Goal: Check status: Check status

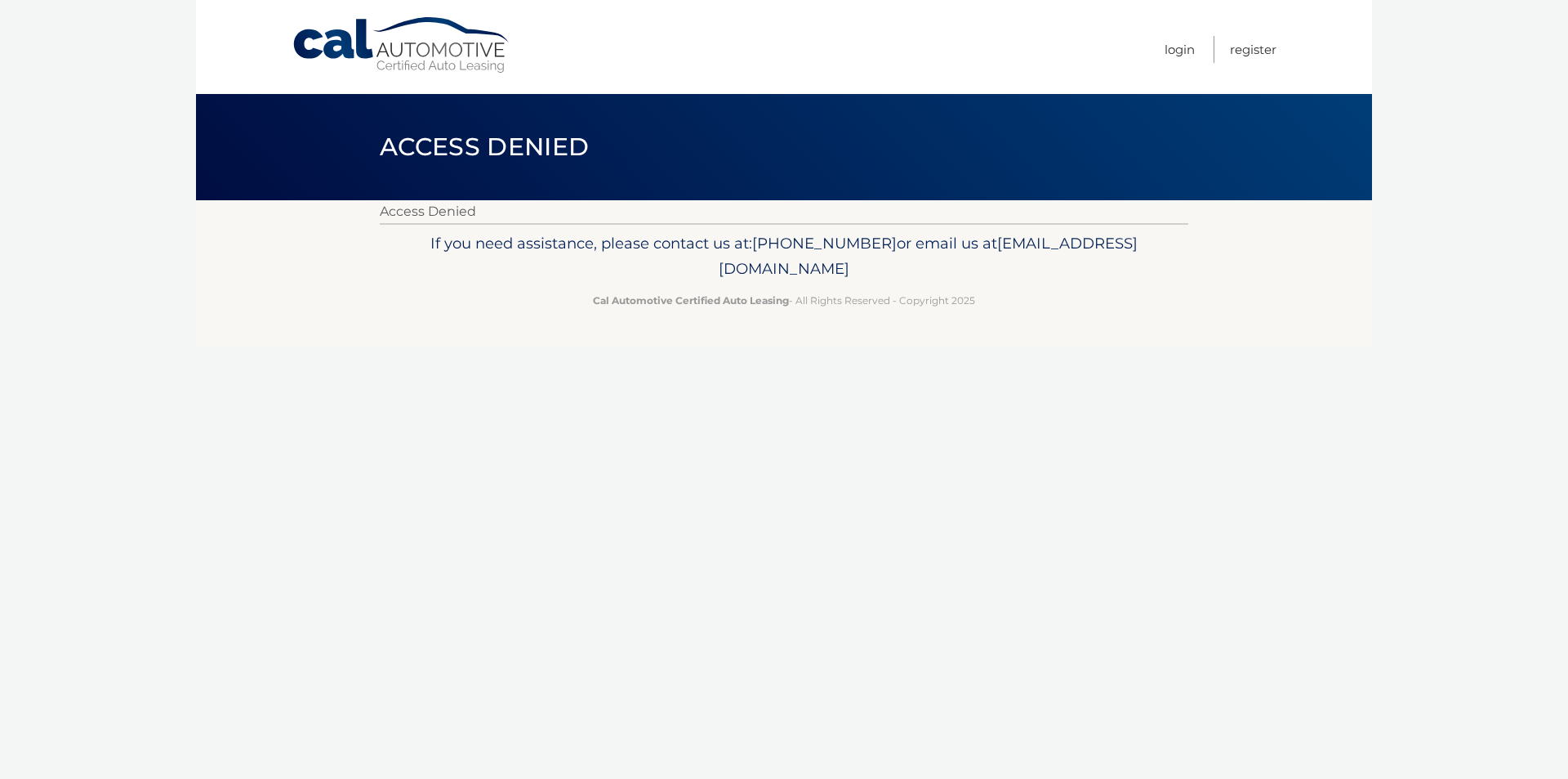
click at [372, 62] on link "Cal Automotive" at bounding box center [401, 45] width 220 height 58
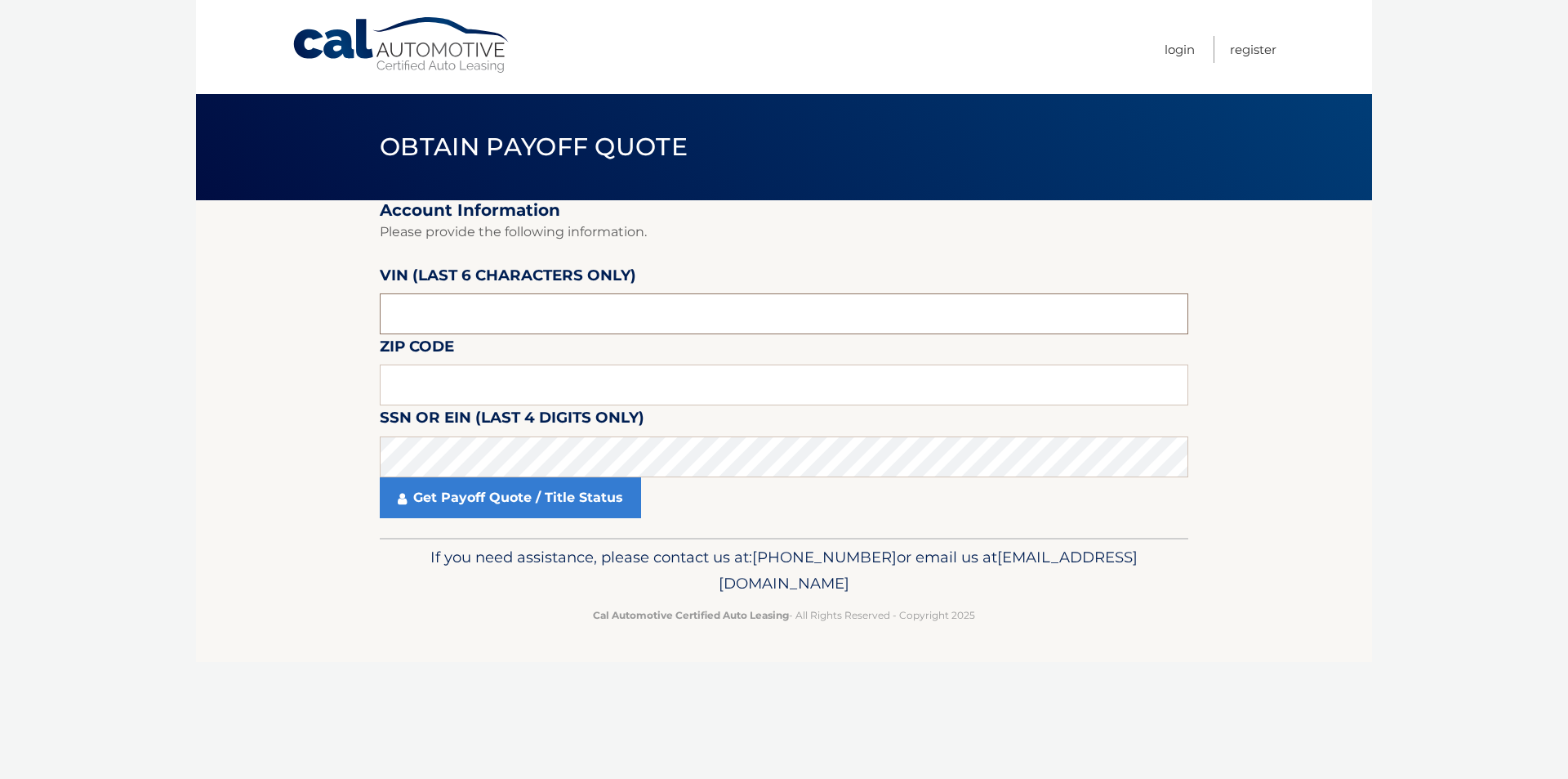
click at [444, 314] on input "text" at bounding box center [784, 313] width 808 height 40
click at [415, 326] on input "text" at bounding box center [784, 313] width 808 height 40
click at [462, 382] on input "text" at bounding box center [784, 384] width 808 height 40
type input "07728"
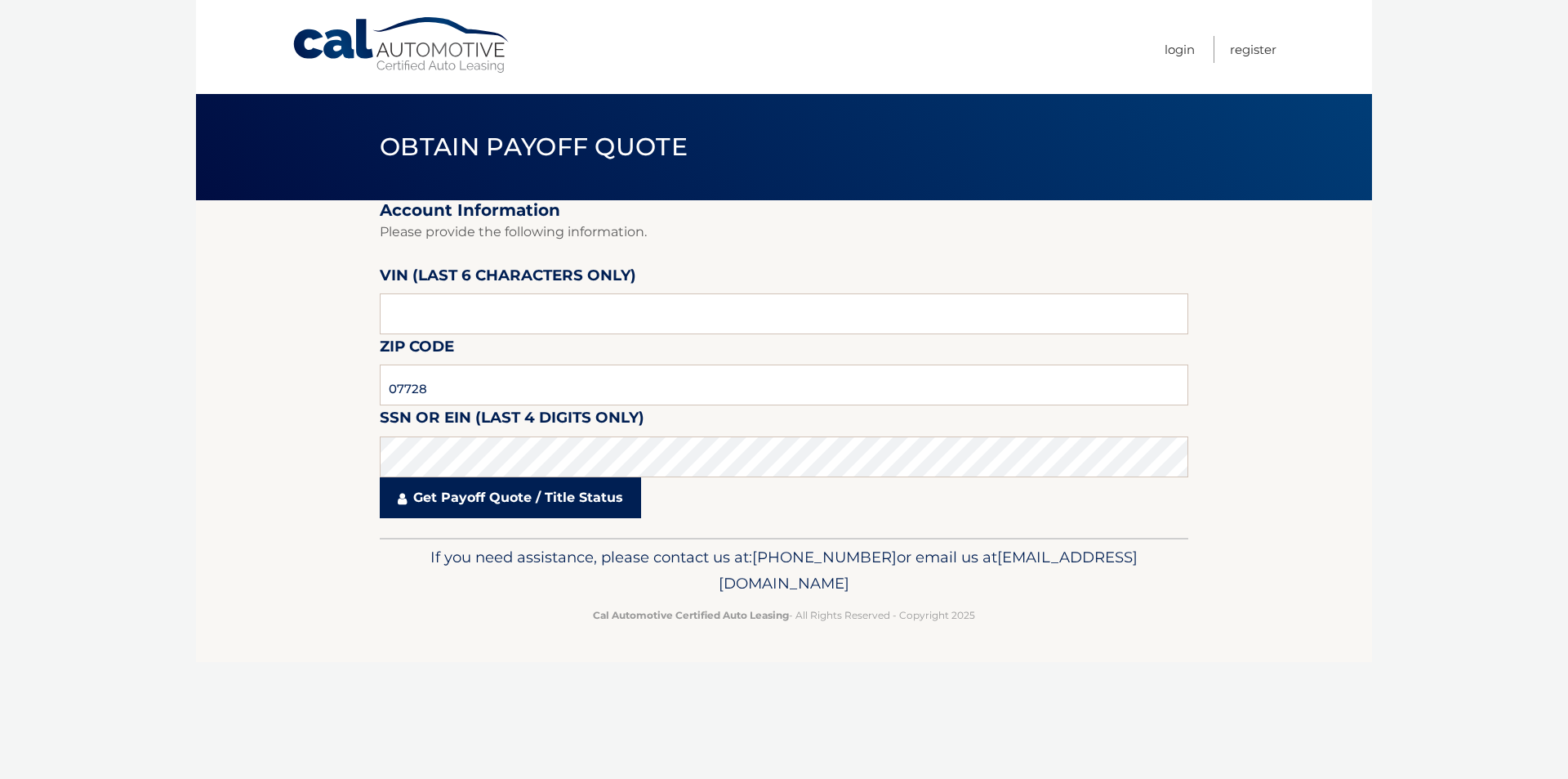
click at [485, 510] on link "Get Payoff Quote / Title Status" at bounding box center [510, 497] width 262 height 40
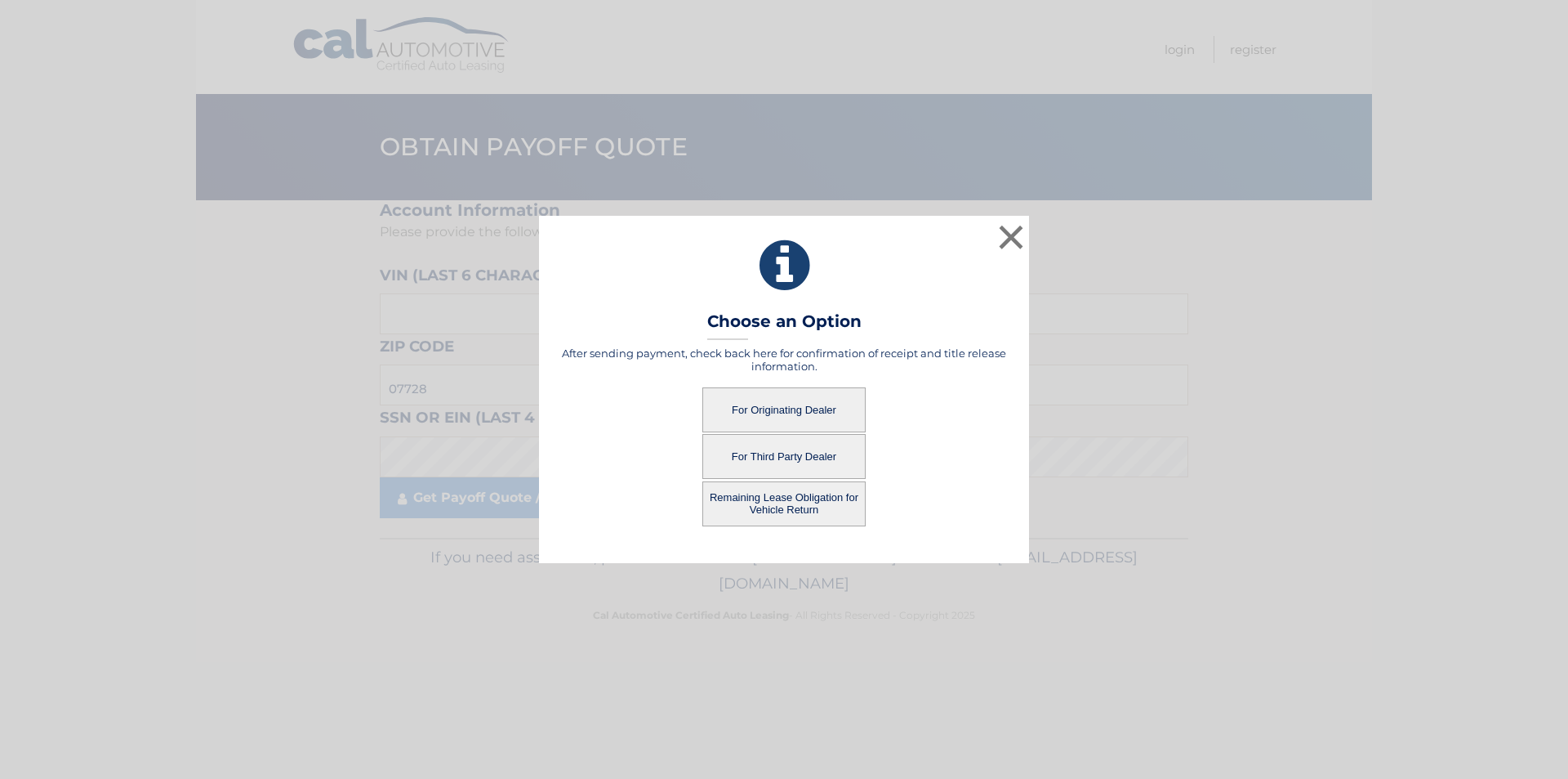
click at [785, 414] on button "For Originating Dealer" at bounding box center [784, 410] width 163 height 45
click at [786, 414] on button "For Originating Dealer" at bounding box center [784, 410] width 163 height 45
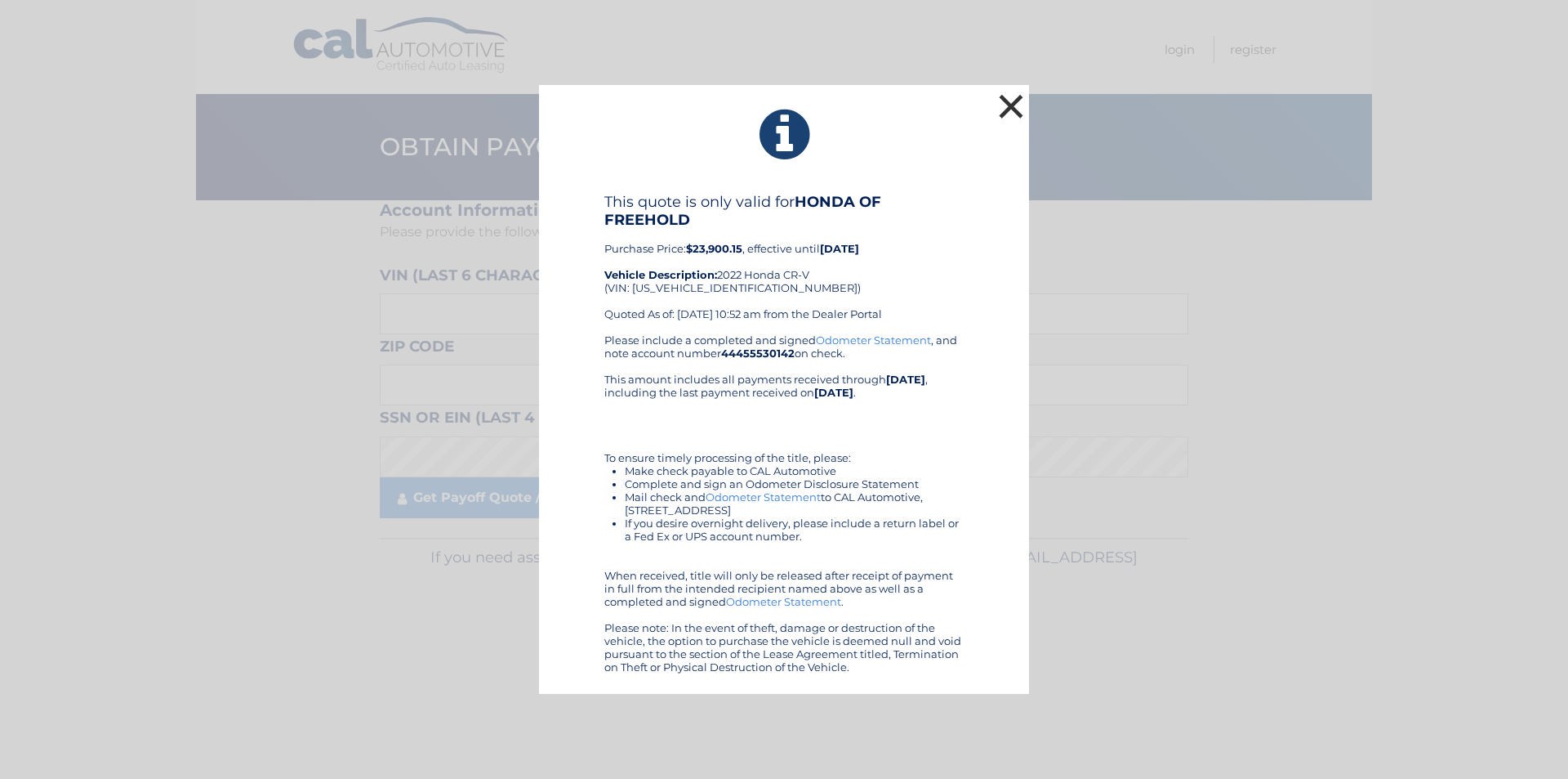
click at [1010, 99] on button "×" at bounding box center [1011, 107] width 33 height 33
